Goal: Check status: Check status

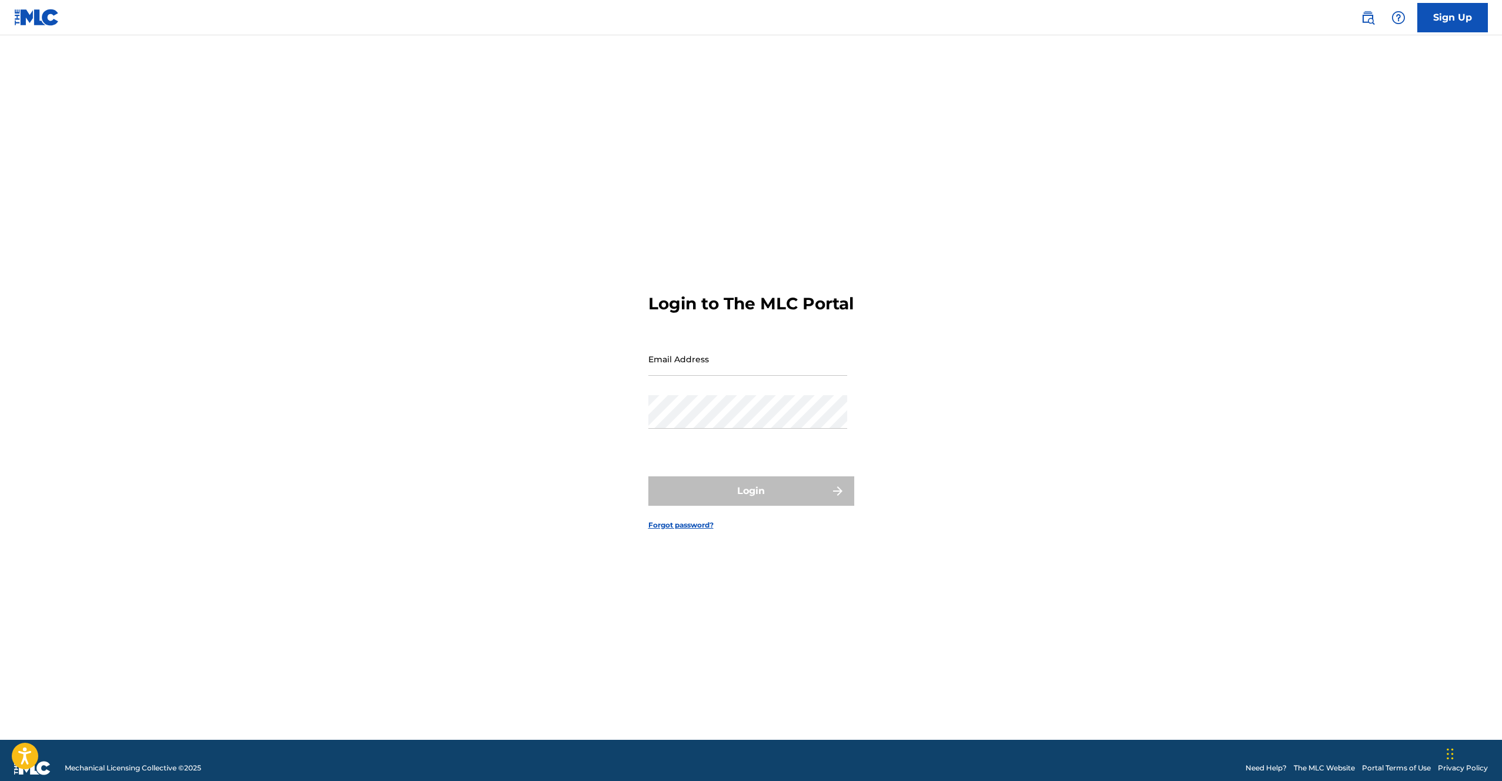
drag, startPoint x: 807, startPoint y: 357, endPoint x: 781, endPoint y: 377, distance: 33.2
click at [806, 358] on input "Email Address" at bounding box center [747, 359] width 199 height 34
click at [780, 375] on input "Email Address" at bounding box center [747, 359] width 199 height 34
type input "[EMAIL_ADDRESS][DOMAIN_NAME]"
click at [758, 496] on button "Login" at bounding box center [751, 490] width 206 height 29
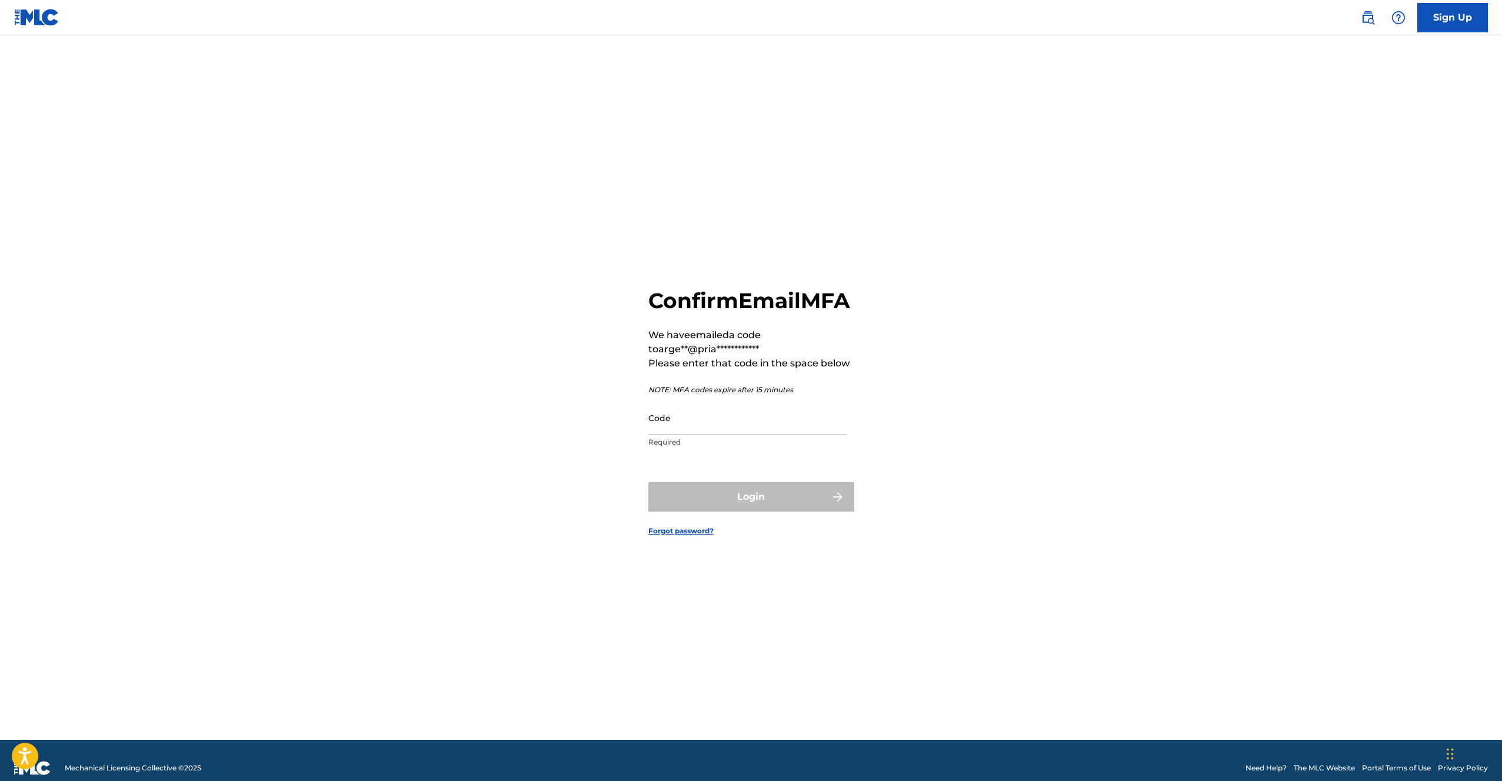
click at [721, 448] on p "Required" at bounding box center [747, 442] width 199 height 11
click at [720, 435] on input "Code" at bounding box center [747, 418] width 199 height 34
paste input "523433"
type input "523433"
click at [752, 488] on form "**********" at bounding box center [751, 402] width 206 height 675
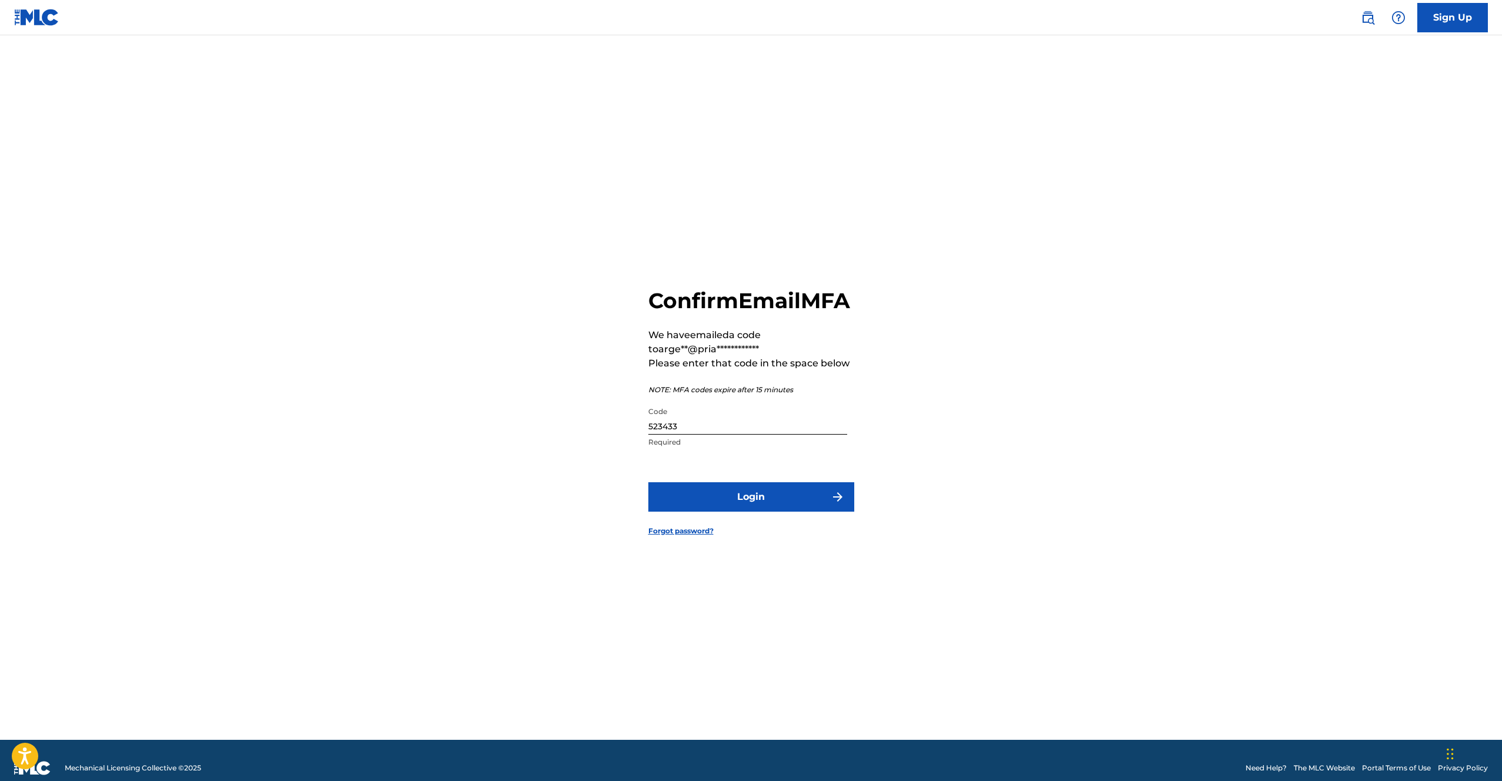
click at [752, 497] on button "Login" at bounding box center [751, 496] width 206 height 29
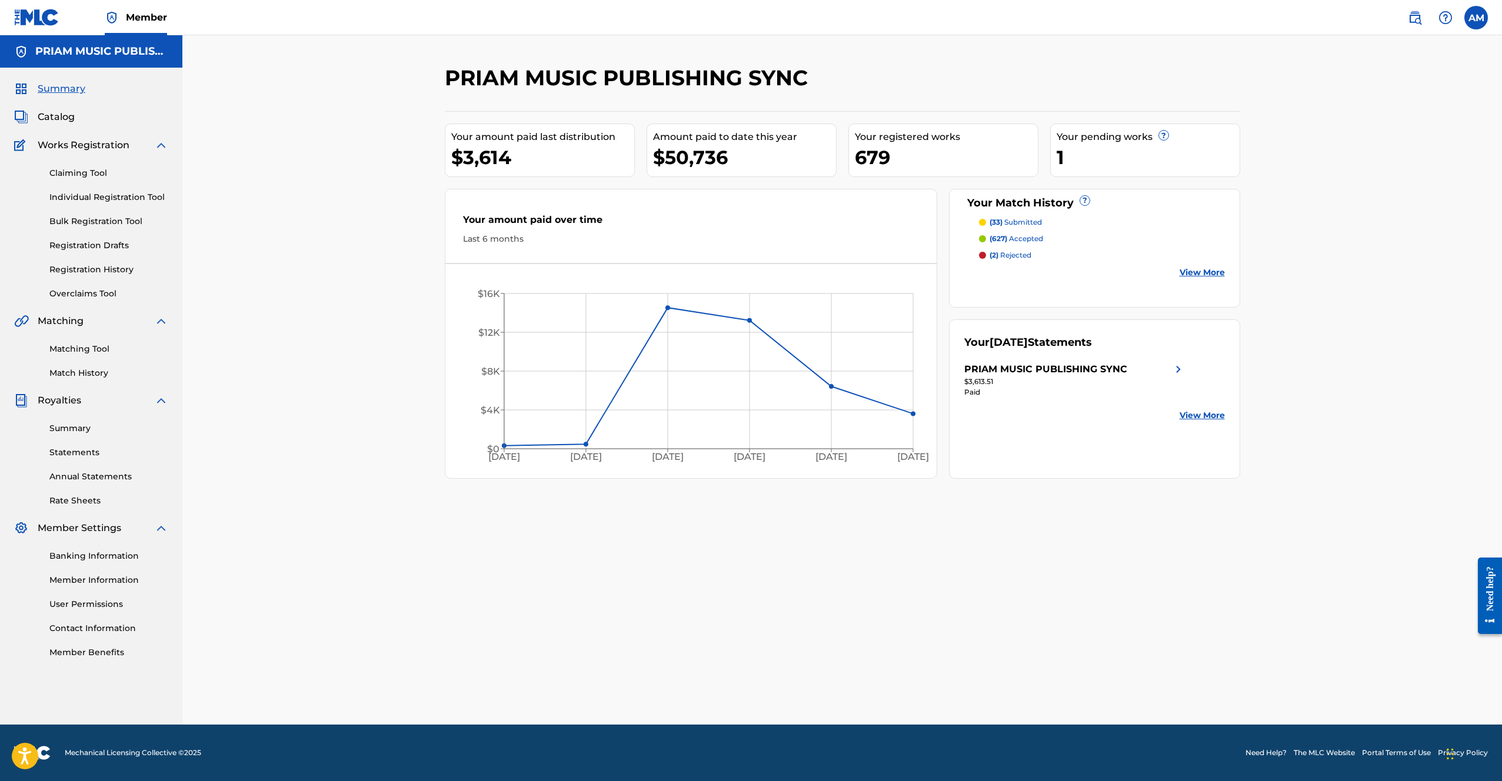
click at [1036, 367] on div "PRIAM MUSIC PUBLISHING SYNC" at bounding box center [1045, 369] width 163 height 14
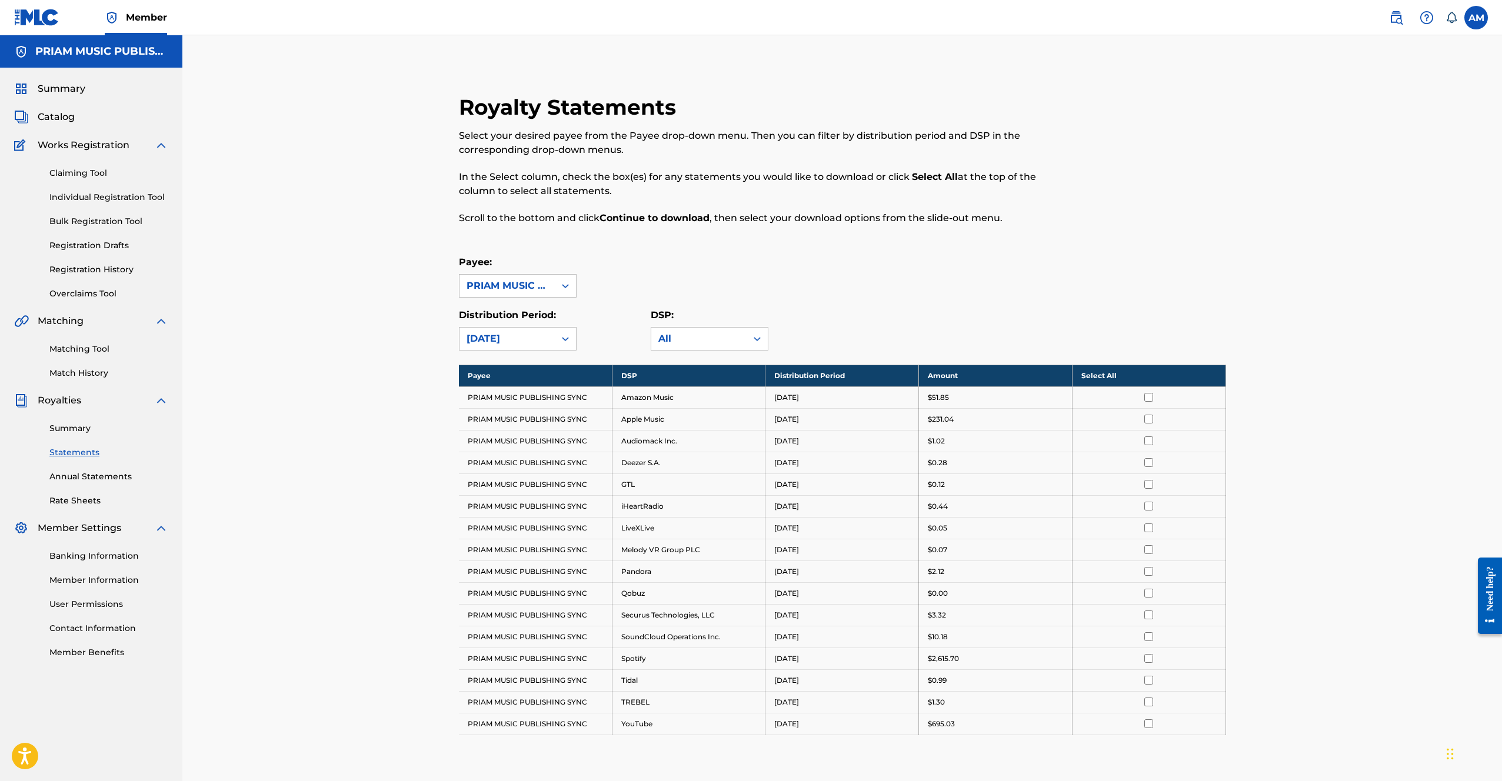
click at [60, 81] on div "Summary Catalog Works Registration Claiming Tool Individual Registration Tool B…" at bounding box center [91, 370] width 182 height 605
click at [86, 88] on div "Summary" at bounding box center [91, 89] width 154 height 14
click at [84, 88] on span "Summary" at bounding box center [62, 89] width 48 height 14
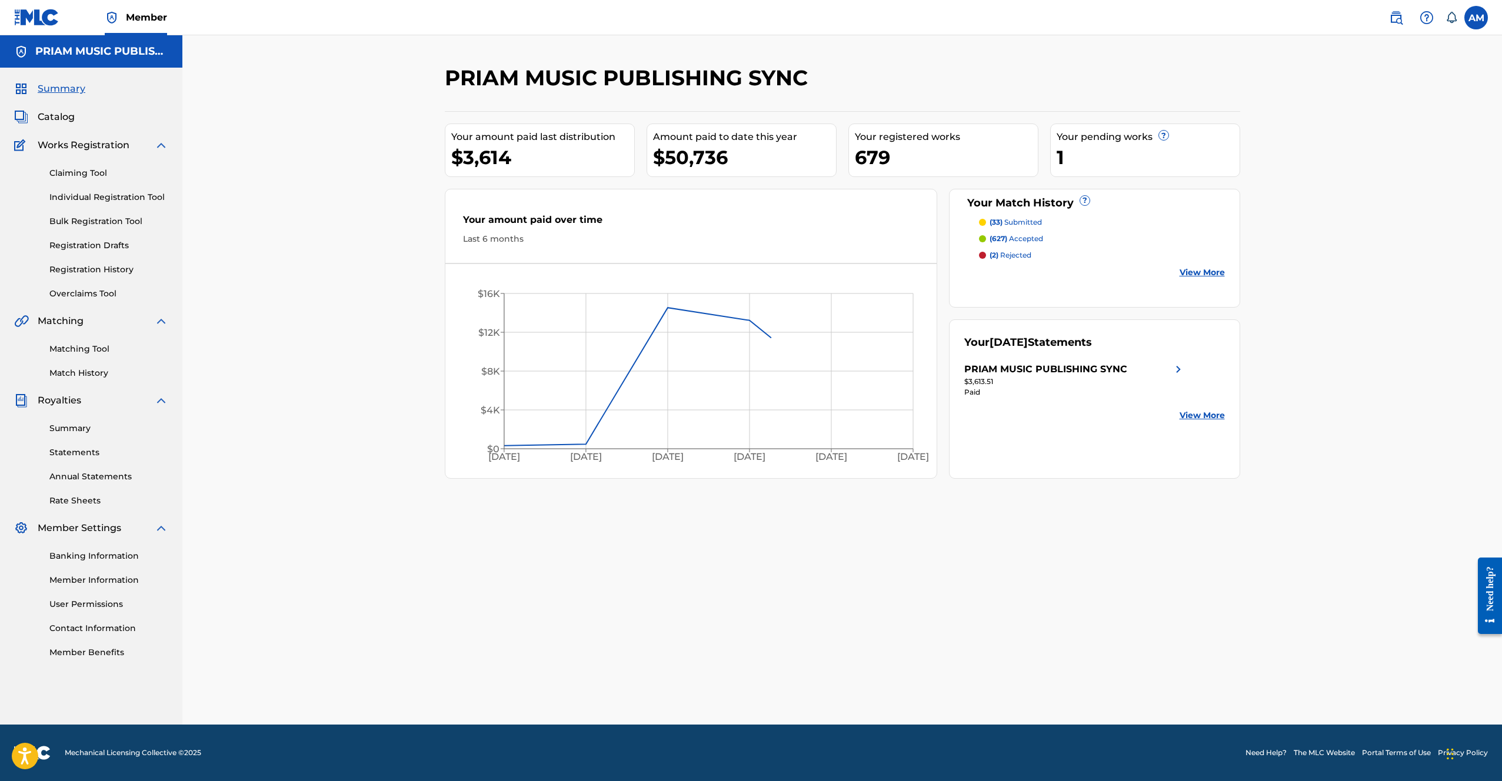
click at [704, 161] on div "$50,736" at bounding box center [744, 157] width 183 height 26
click at [389, 151] on div "PRIAM MUSIC PUBLISHING SYNC Your amount paid last distribution $3,614 Amount pa…" at bounding box center [841, 379] width 1319 height 689
click at [496, 156] on div "$3,614" at bounding box center [542, 157] width 183 height 26
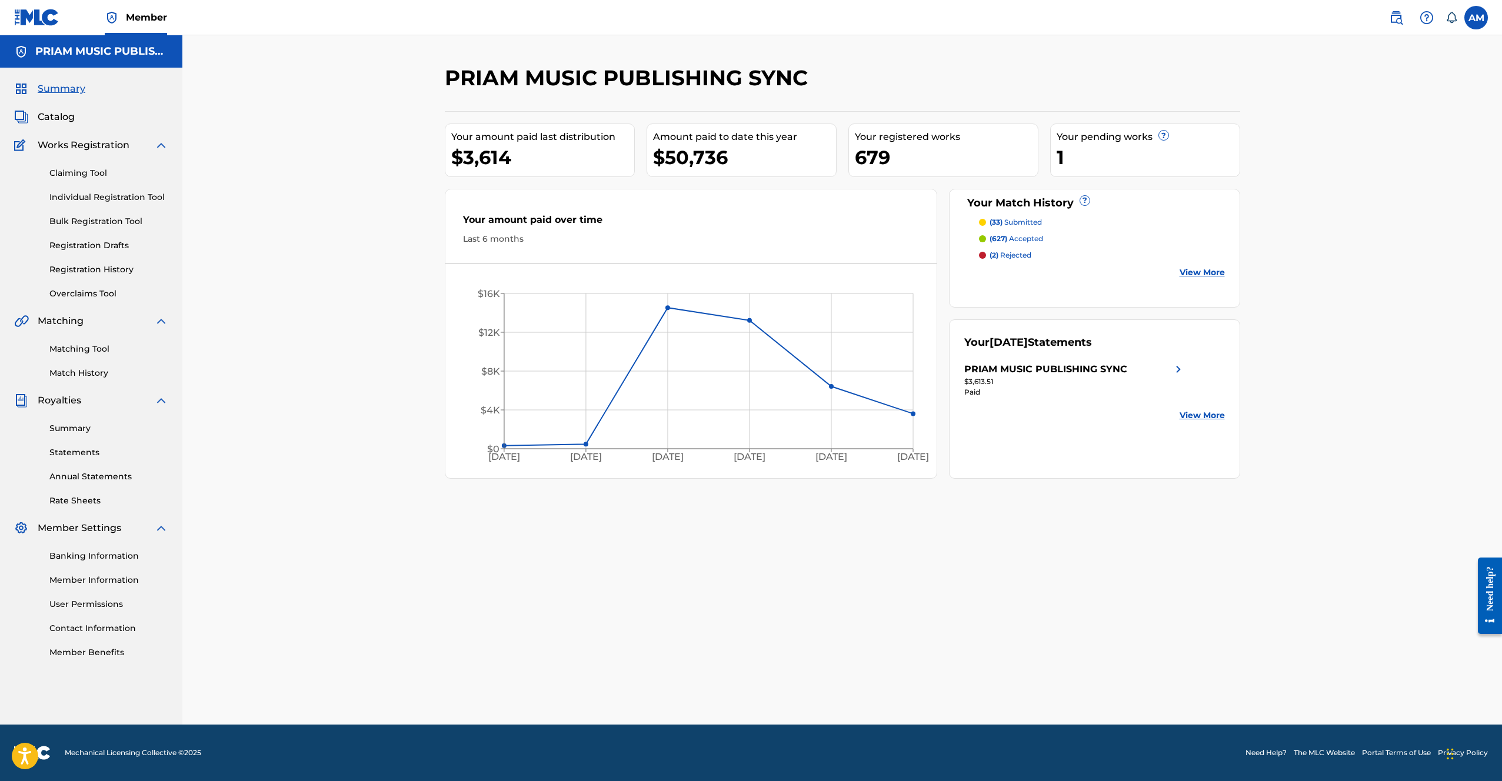
click at [601, 99] on div "PRIAM MUSIC PUBLISHING SYNC Your amount paid last distribution $3,614 Amount pa…" at bounding box center [842, 272] width 795 height 414
